Goal: Task Accomplishment & Management: Use online tool/utility

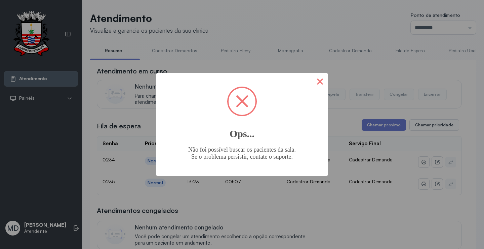
click at [322, 80] on button "×" at bounding box center [320, 81] width 16 height 16
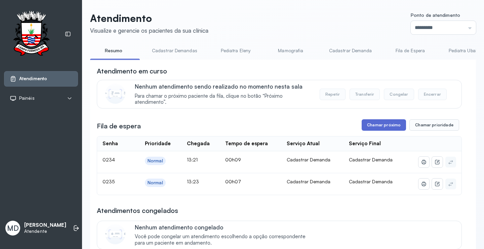
click at [386, 124] on button "Chamar próximo" at bounding box center [384, 124] width 44 height 11
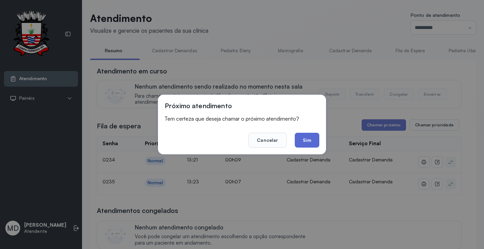
click at [303, 137] on button "Sim" at bounding box center [307, 140] width 25 height 15
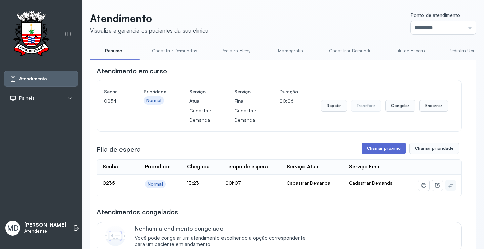
click at [378, 148] on button "Chamar próximo" at bounding box center [384, 147] width 44 height 11
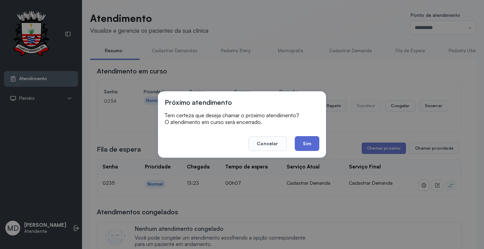
click at [315, 144] on button "Sim" at bounding box center [307, 143] width 25 height 15
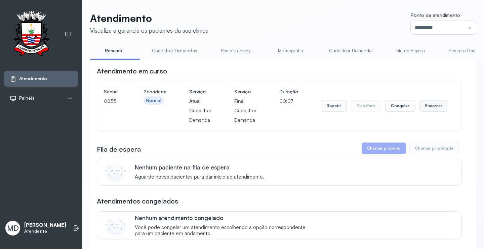
click at [435, 106] on button "Encerrar" at bounding box center [434, 105] width 29 height 11
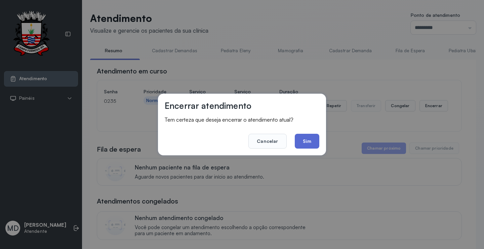
click at [309, 141] on button "Sim" at bounding box center [307, 141] width 25 height 15
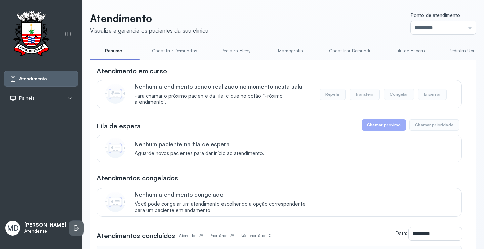
click at [73, 224] on icon at bounding box center [76, 227] width 7 height 7
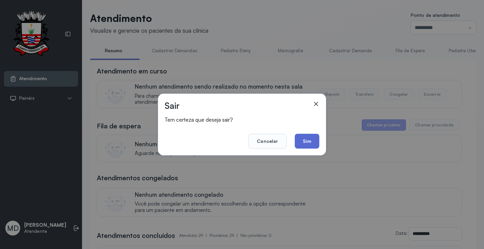
click at [307, 140] on button "Sim" at bounding box center [307, 141] width 25 height 15
